Goal: Information Seeking & Learning: Learn about a topic

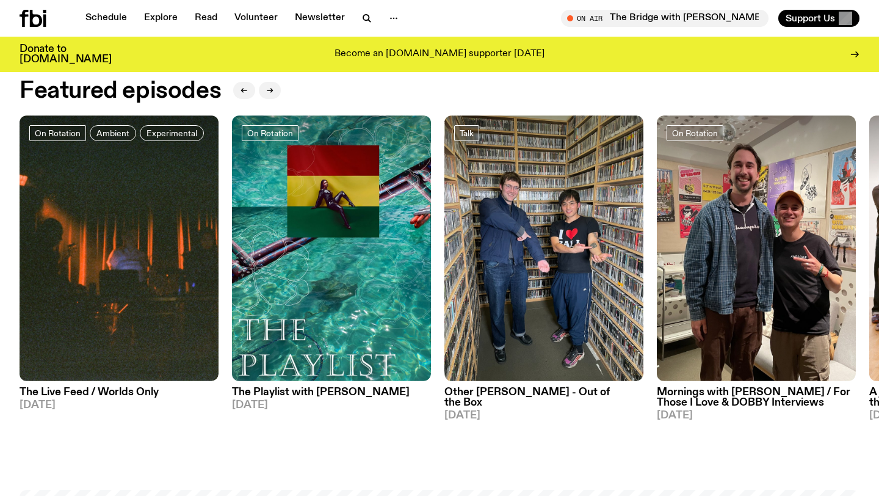
scroll to position [442, 0]
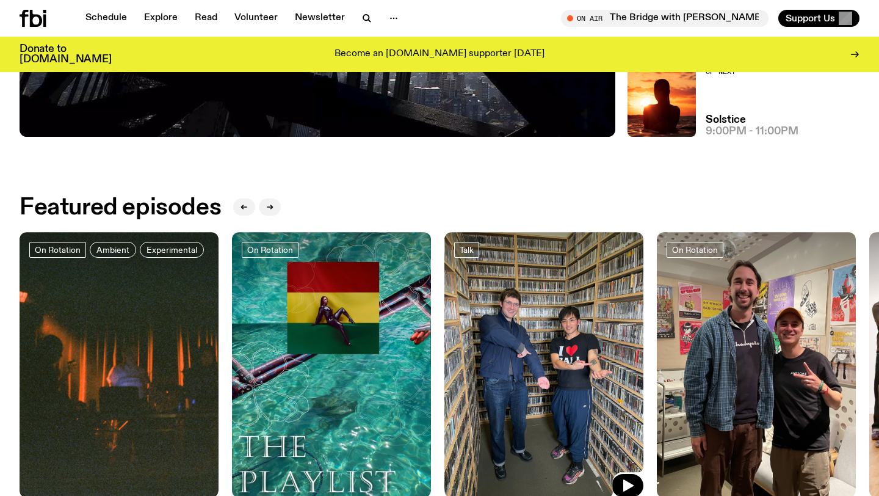
click at [500, 314] on img at bounding box center [543, 364] width 199 height 265
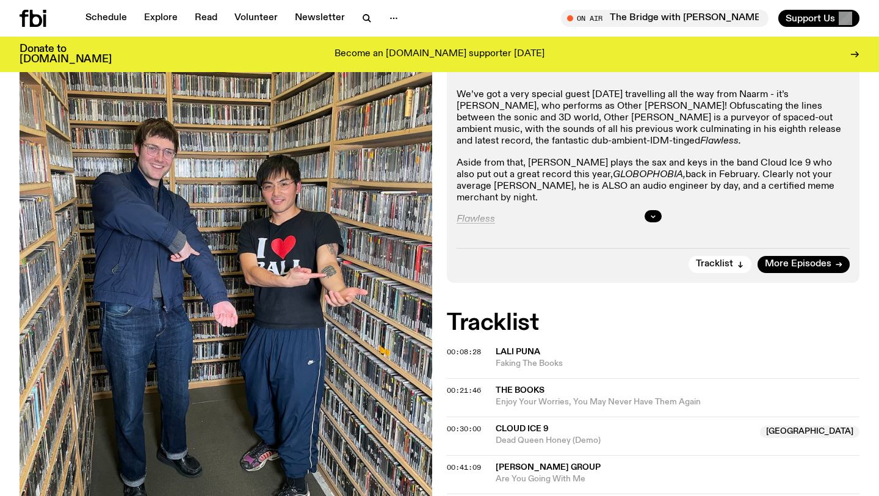
scroll to position [286, 0]
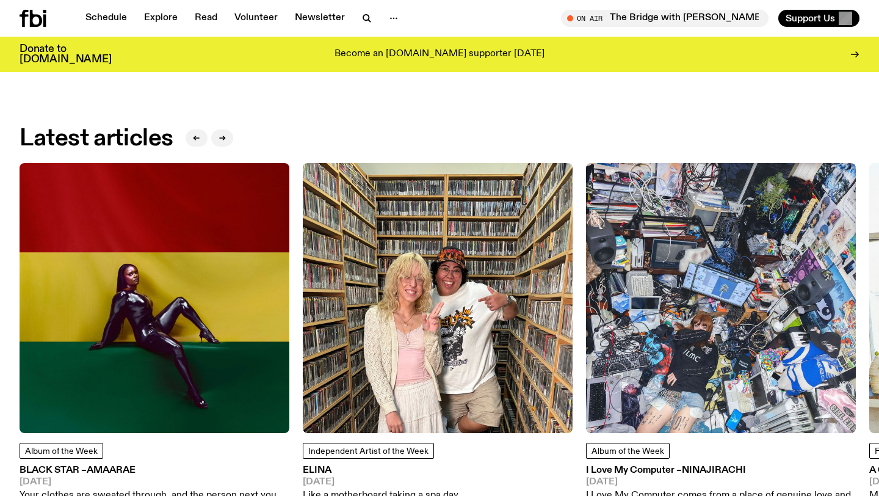
scroll to position [1531, 0]
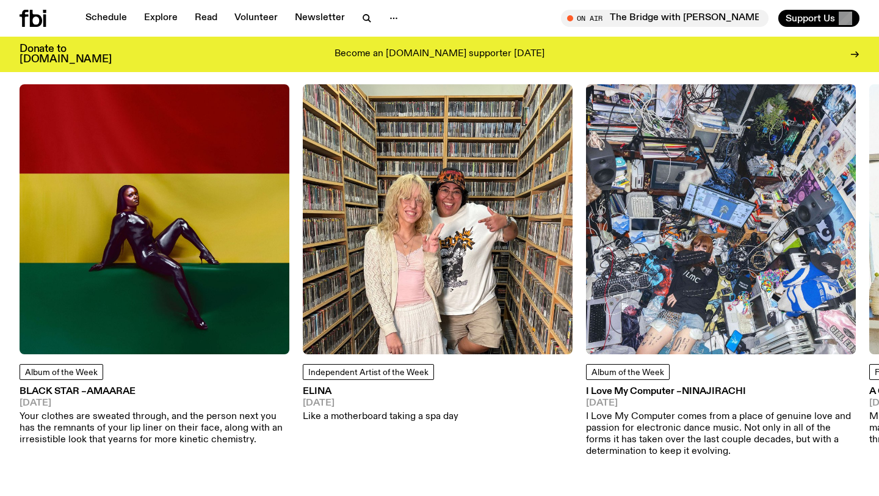
click at [106, 391] on span "Amaarae" at bounding box center [111, 391] width 49 height 10
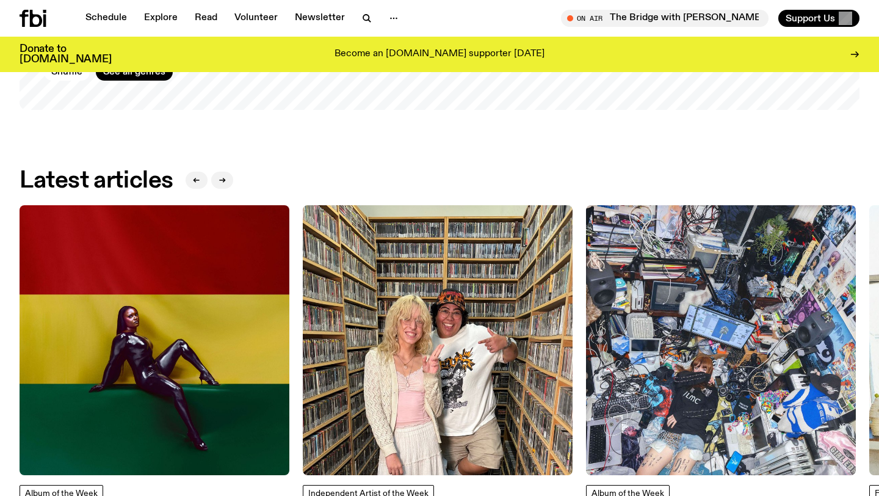
scroll to position [1388, 0]
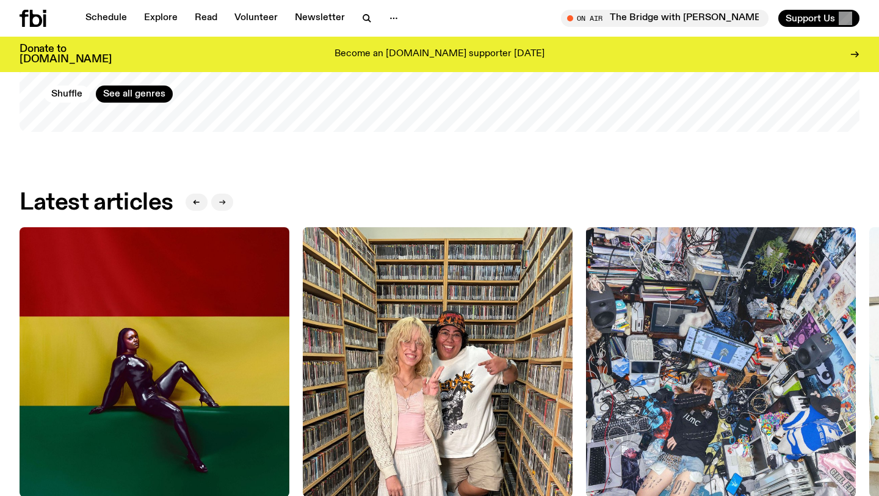
click at [219, 201] on button "button" at bounding box center [222, 201] width 22 height 17
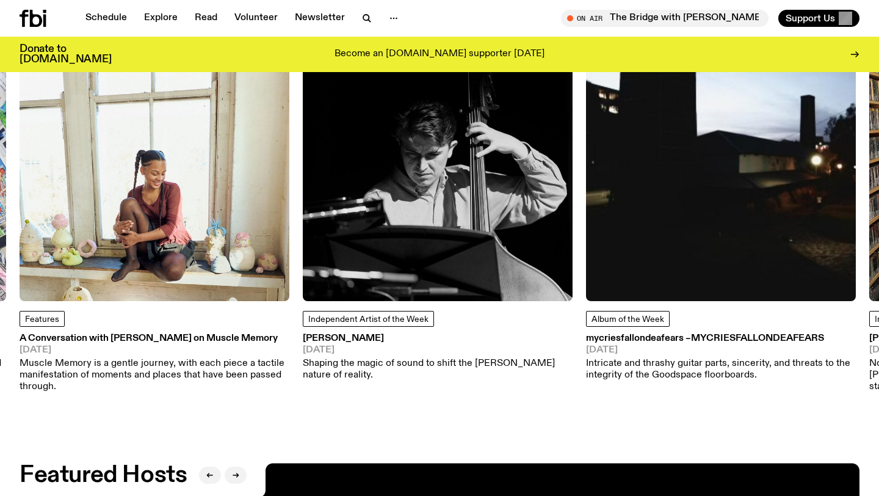
scroll to position [1602, 0]
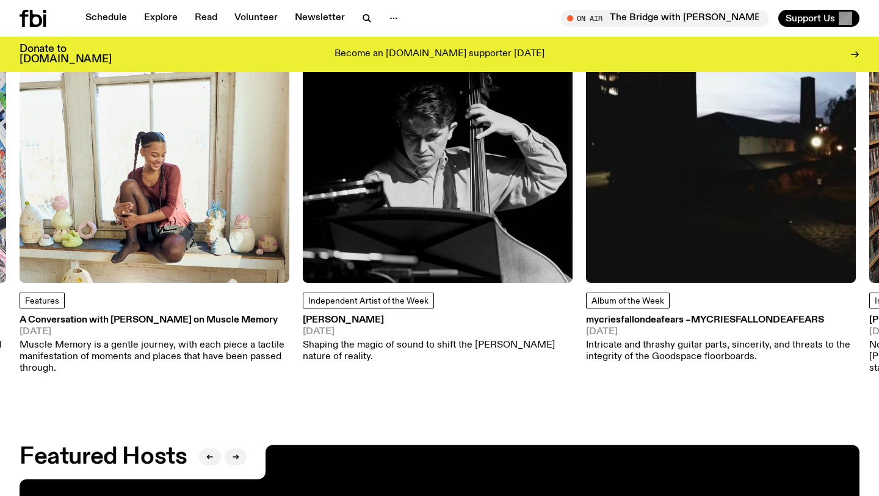
click at [421, 189] on img at bounding box center [438, 148] width 270 height 270
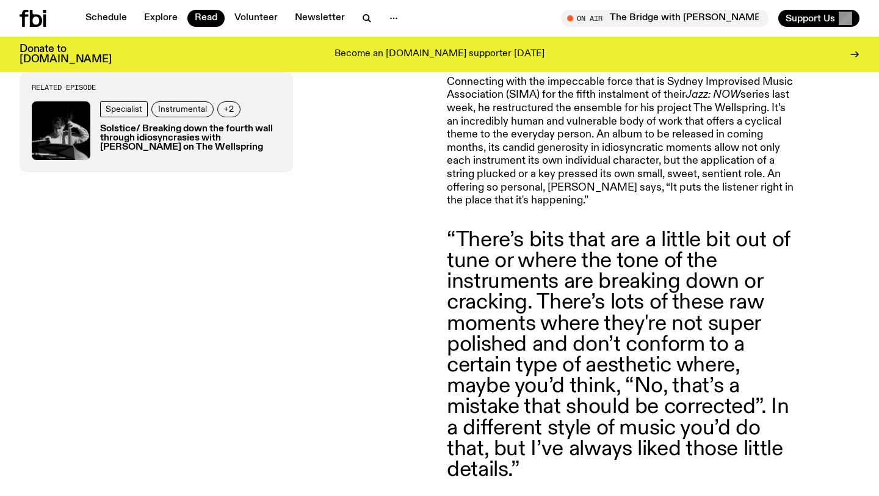
scroll to position [1423, 0]
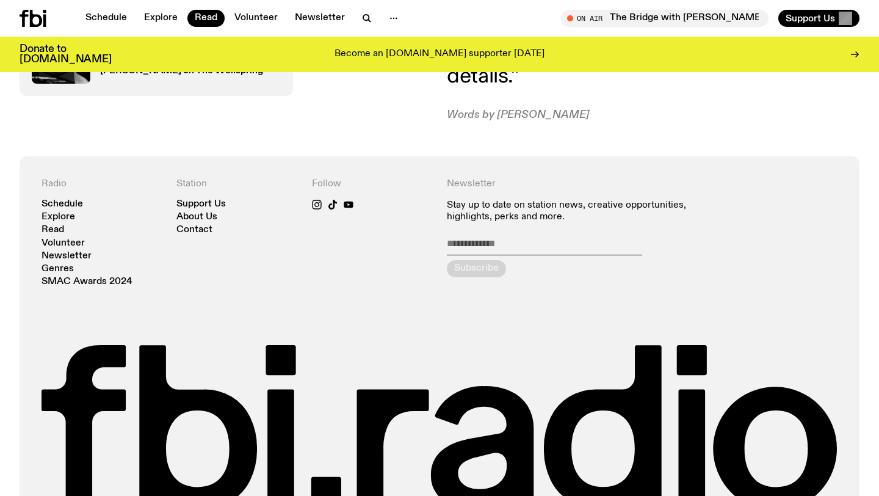
scroll to position [1128, 0]
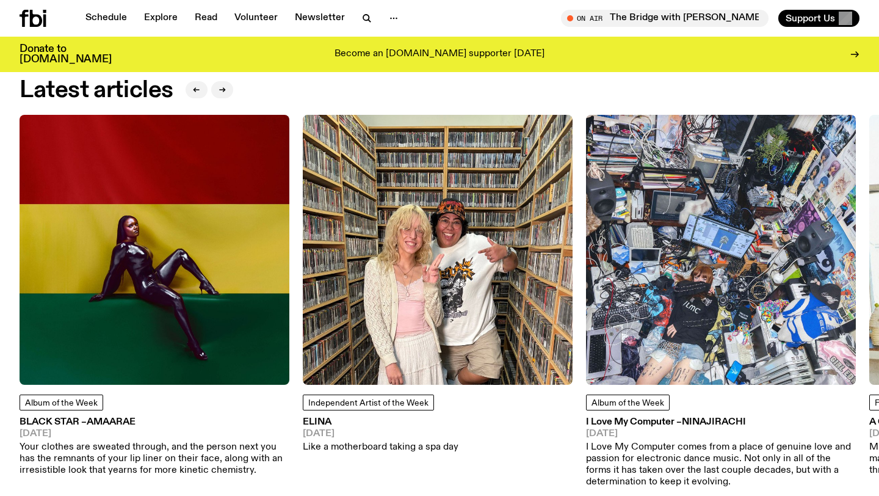
scroll to position [1512, 0]
